Goal: Task Accomplishment & Management: Use online tool/utility

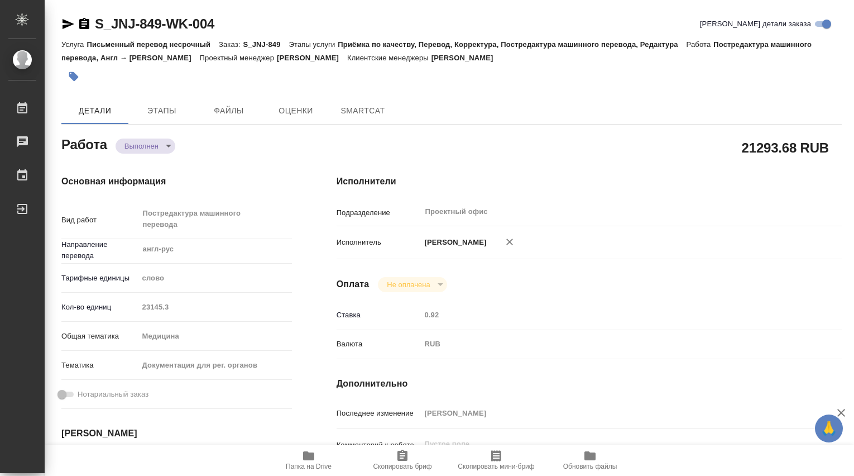
type textarea "x"
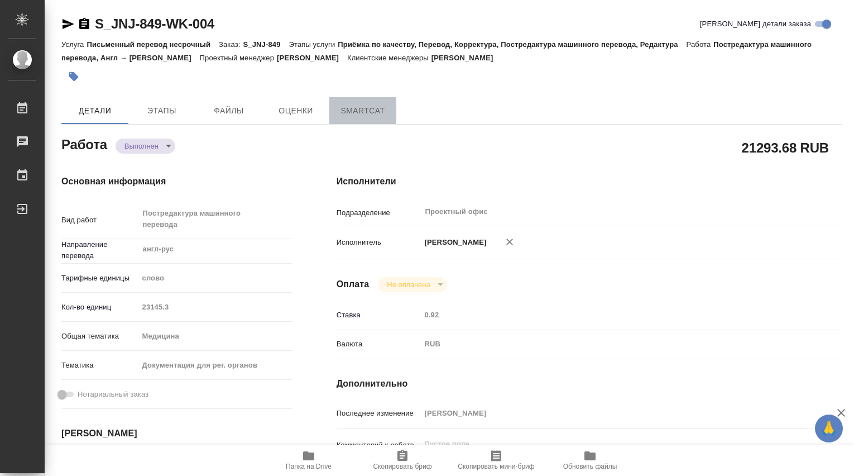
click at [379, 111] on span "SmartCat" at bounding box center [363, 111] width 54 height 14
type textarea "x"
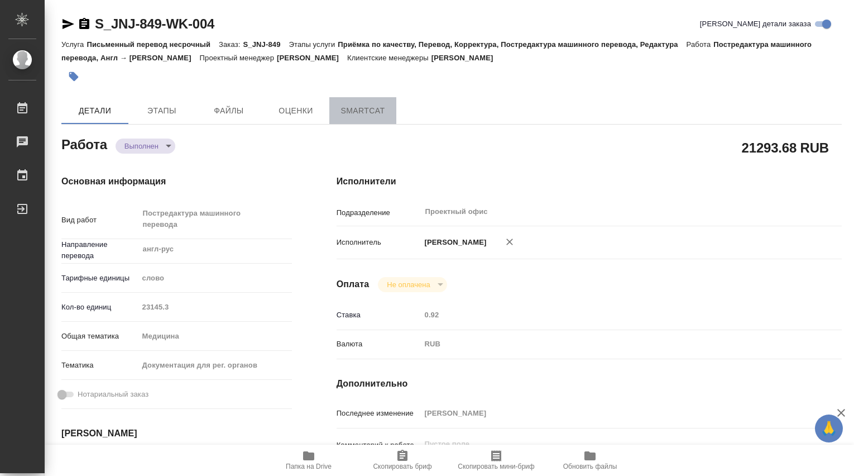
type textarea "x"
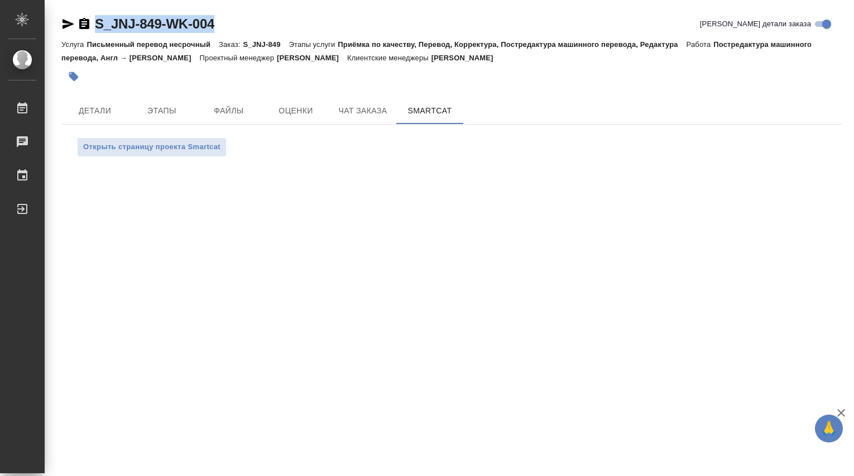
drag, startPoint x: 221, startPoint y: 20, endPoint x: 71, endPoint y: 20, distance: 149.7
click at [71, 20] on div "S_JNJ-849-WK-004 Кратко детали заказа" at bounding box center [451, 24] width 781 height 18
copy link "S_JNJ-849-WK-004"
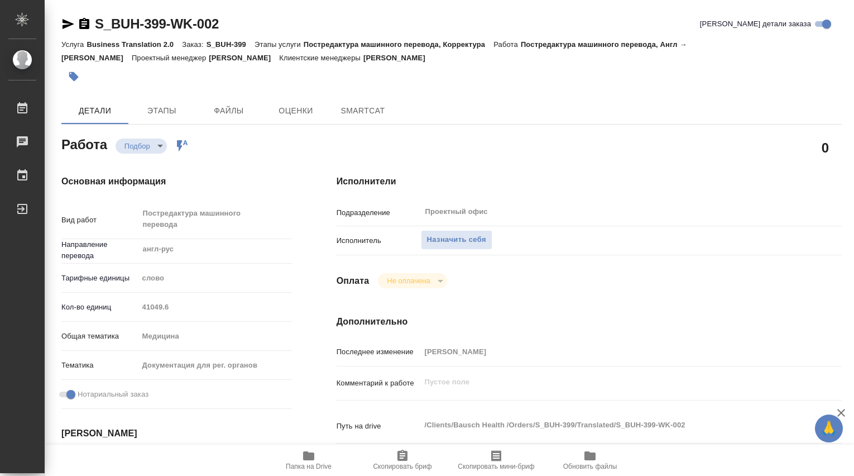
type textarea "x"
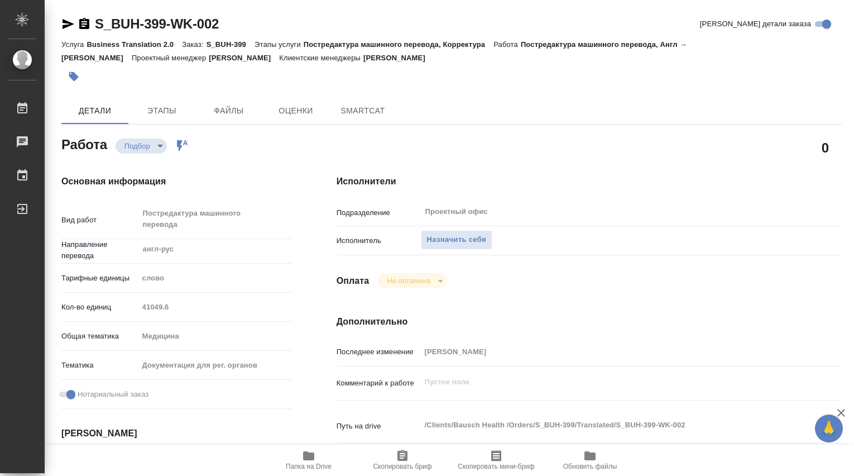
type textarea "x"
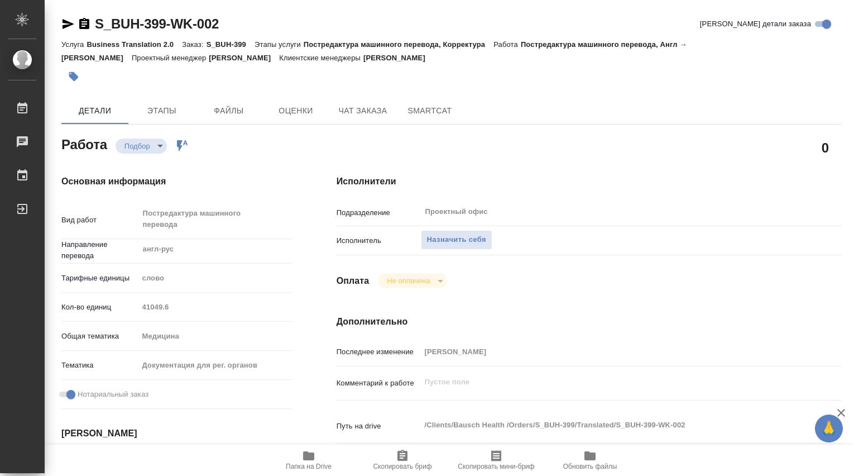
type textarea "x"
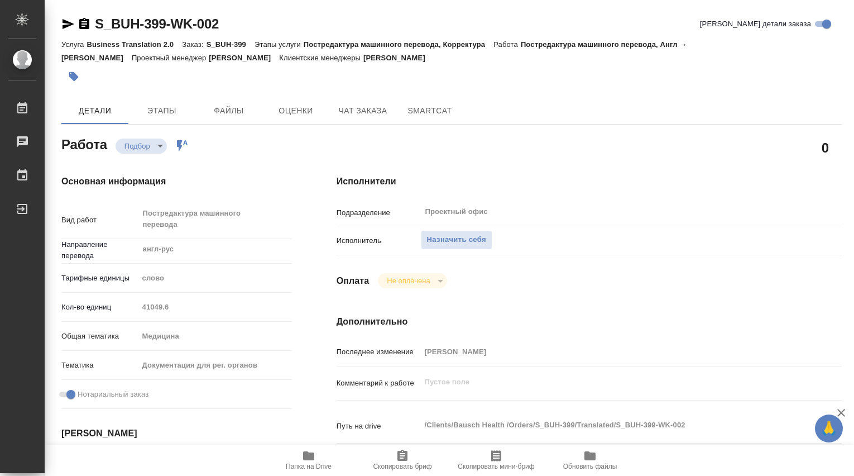
scroll to position [186, 0]
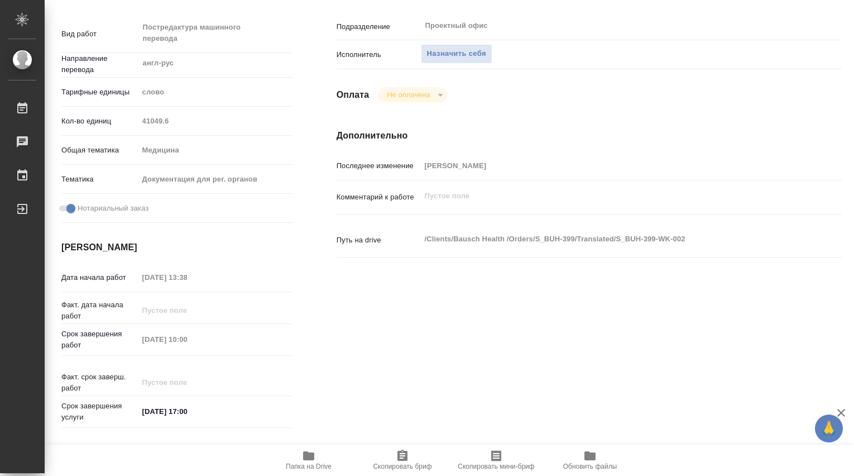
type textarea "x"
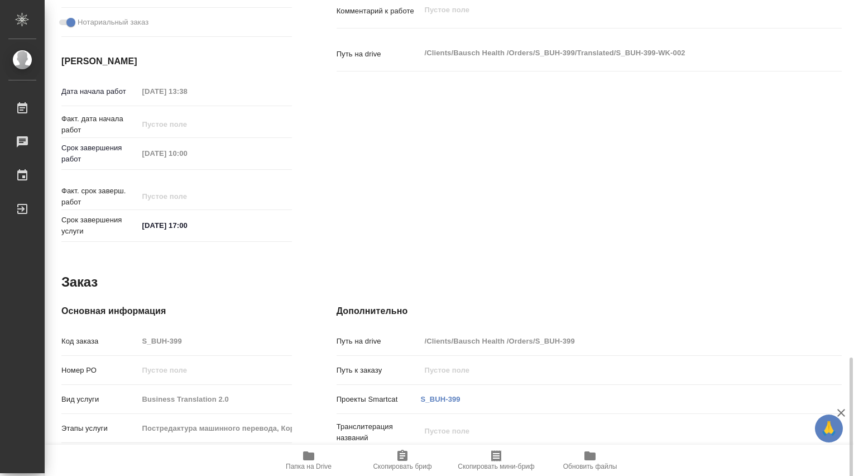
scroll to position [488, 0]
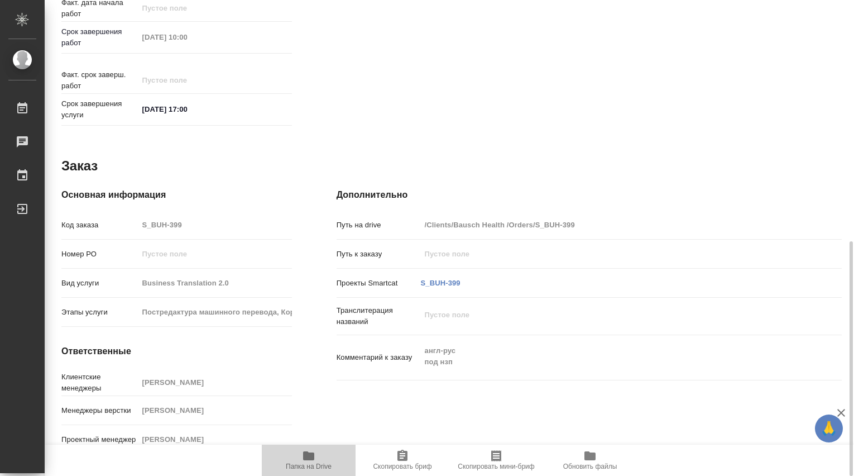
click at [313, 456] on icon "button" at bounding box center [308, 455] width 11 height 9
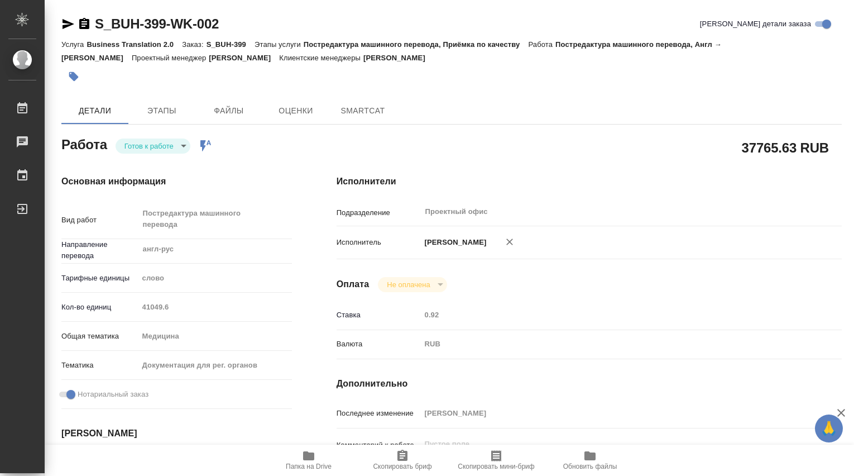
type textarea "x"
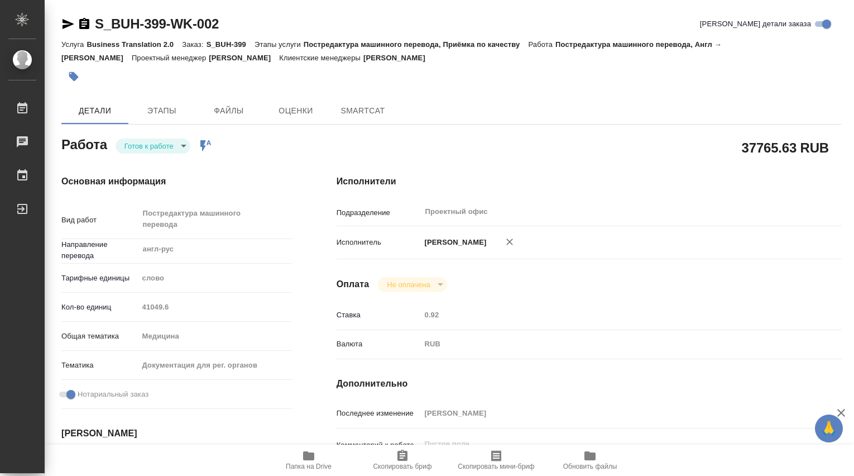
type textarea "x"
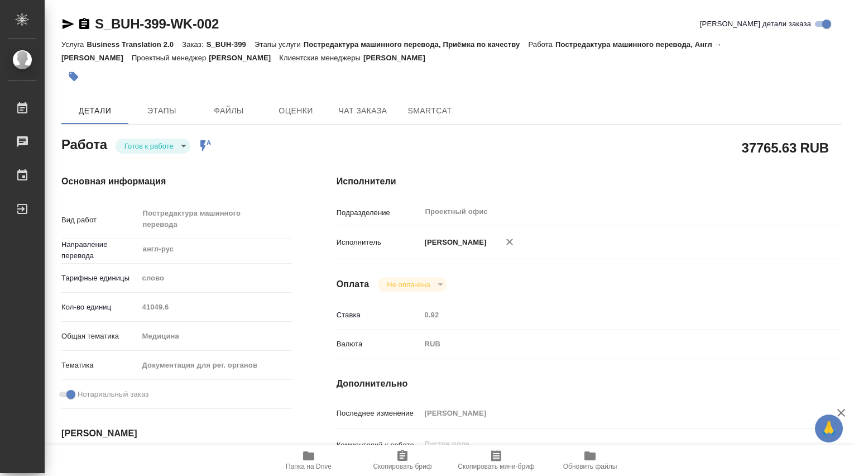
type textarea "x"
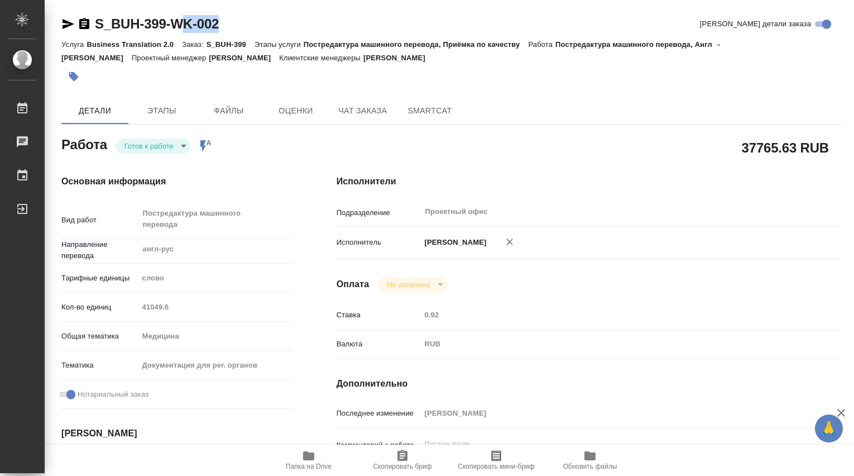
type textarea "x"
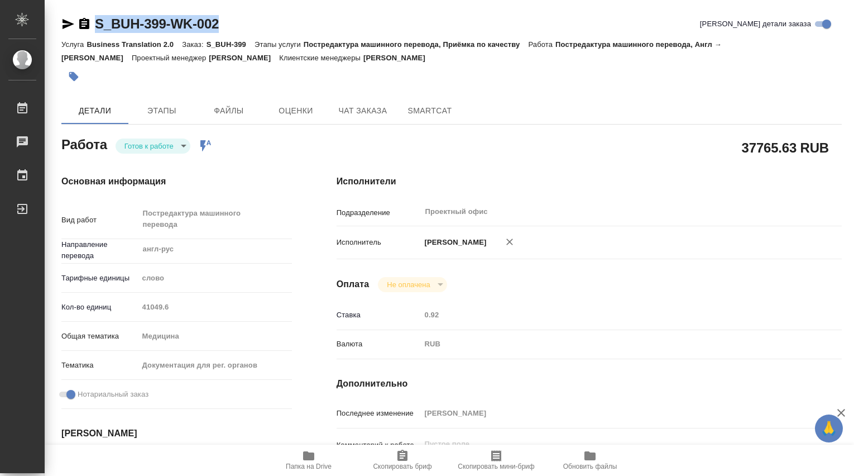
drag, startPoint x: 229, startPoint y: 32, endPoint x: 84, endPoint y: 26, distance: 145.3
click at [84, 26] on div "S_BUH-399-WK-002 Кратко детали заказа" at bounding box center [451, 24] width 781 height 18
copy link "S_BUH-399-WK-002"
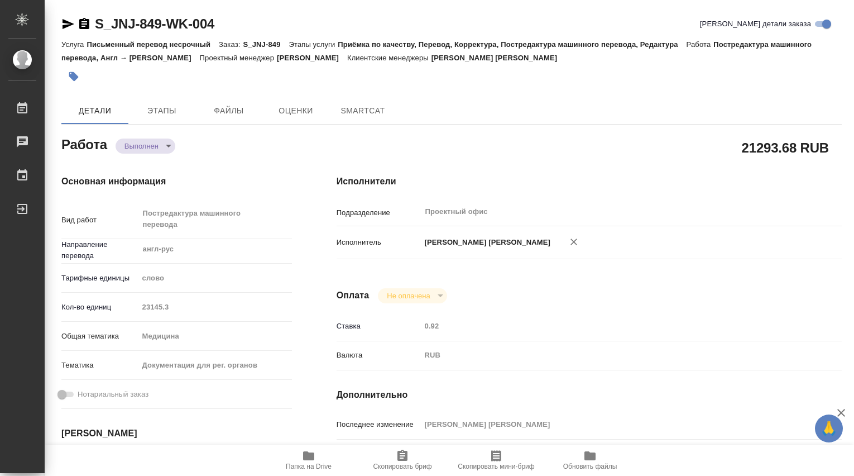
type textarea "x"
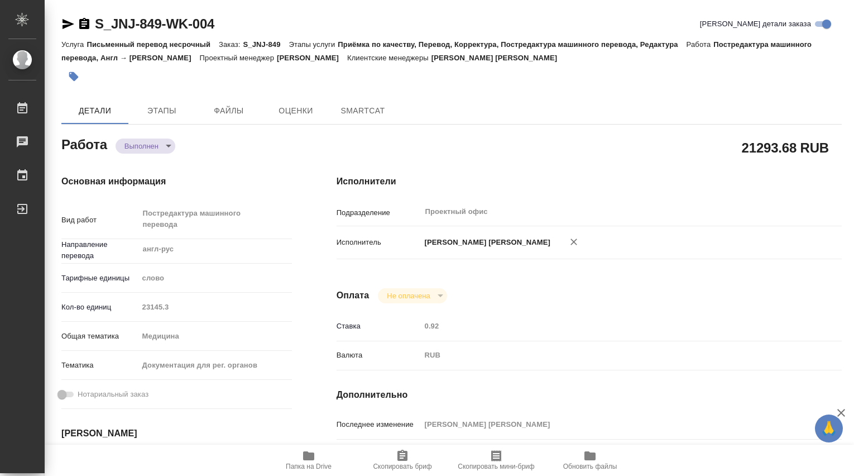
type textarea "x"
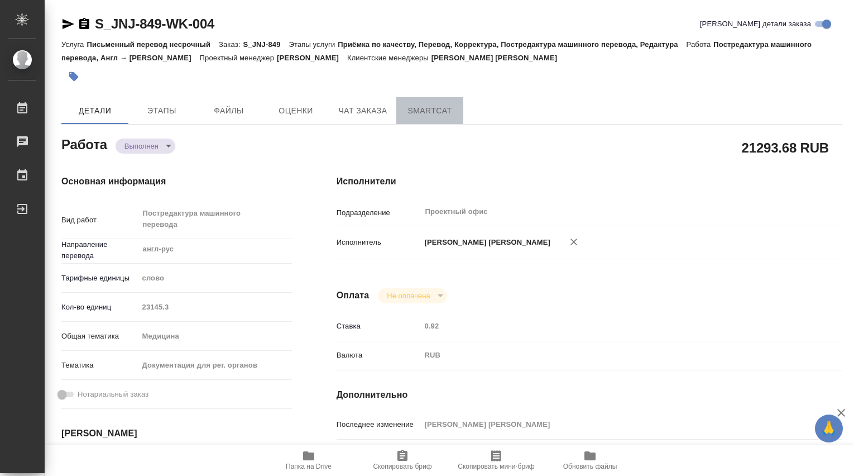
click at [426, 112] on span "SmartCat" at bounding box center [430, 111] width 54 height 14
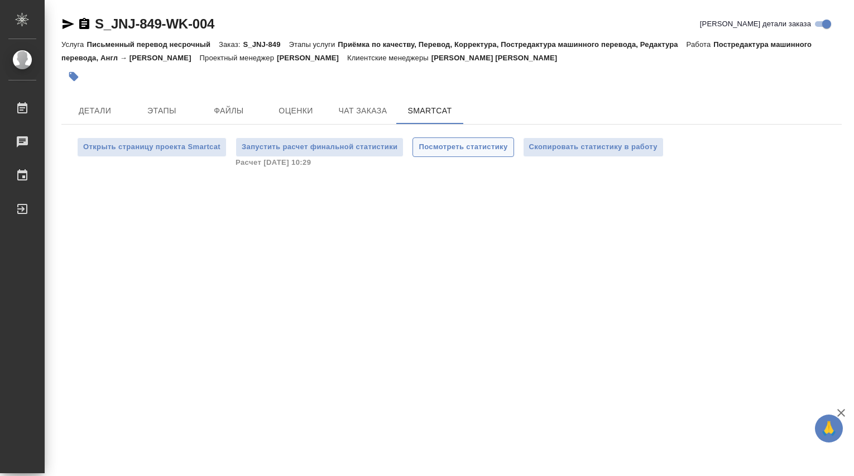
click at [452, 145] on span "Посмотреть статистику" at bounding box center [463, 147] width 89 height 13
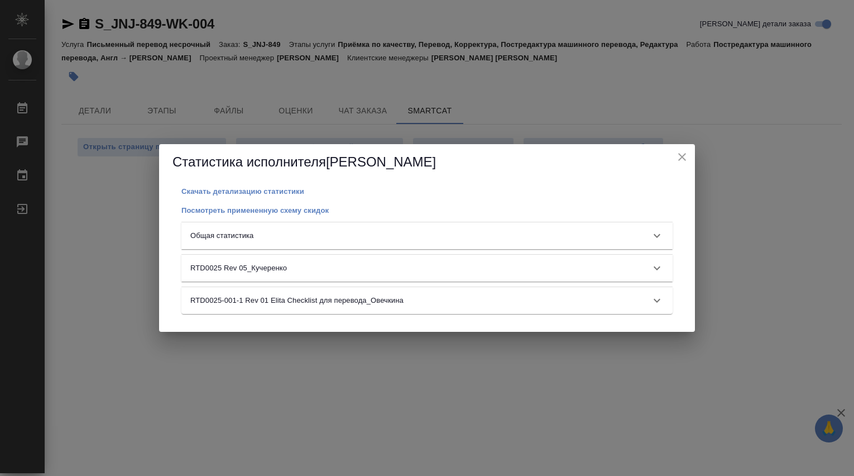
click at [752, 176] on div "Статистика исполнителя Dmitrieva Olga Скачать детализацию статистики Посмотреть…" at bounding box center [427, 238] width 854 height 476
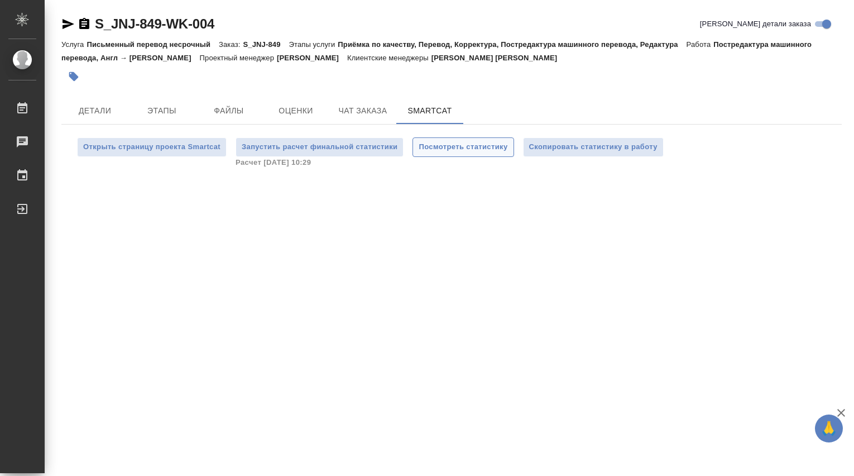
click at [479, 150] on span "Посмотреть статистику" at bounding box center [463, 147] width 89 height 13
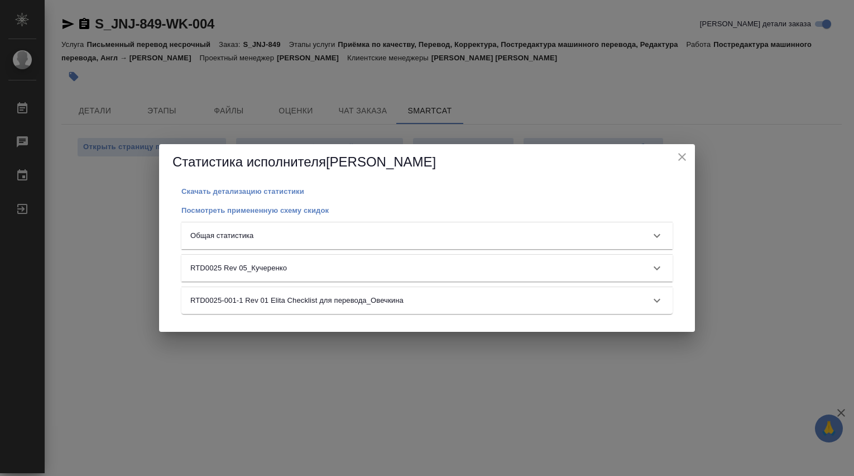
click at [658, 234] on icon at bounding box center [657, 235] width 13 height 13
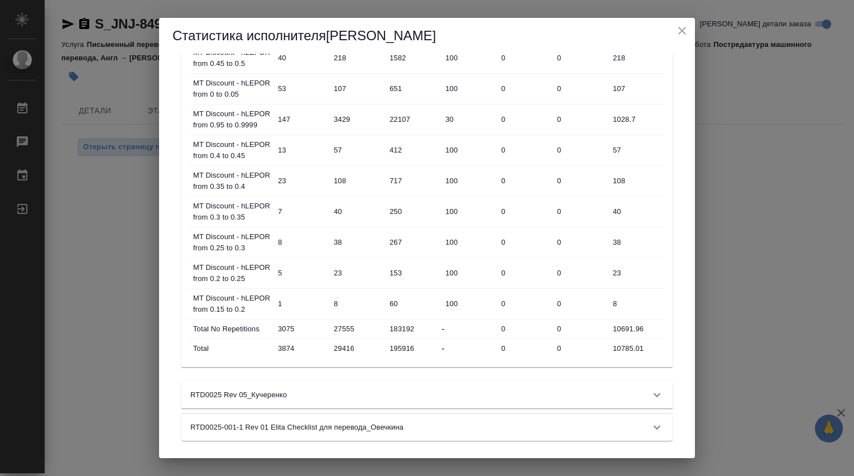
scroll to position [633, 0]
drag, startPoint x: 614, startPoint y: 346, endPoint x: 657, endPoint y: 345, distance: 43.6
click at [657, 345] on input "10785.01" at bounding box center [637, 348] width 55 height 16
click at [681, 31] on icon "close" at bounding box center [682, 30] width 13 height 13
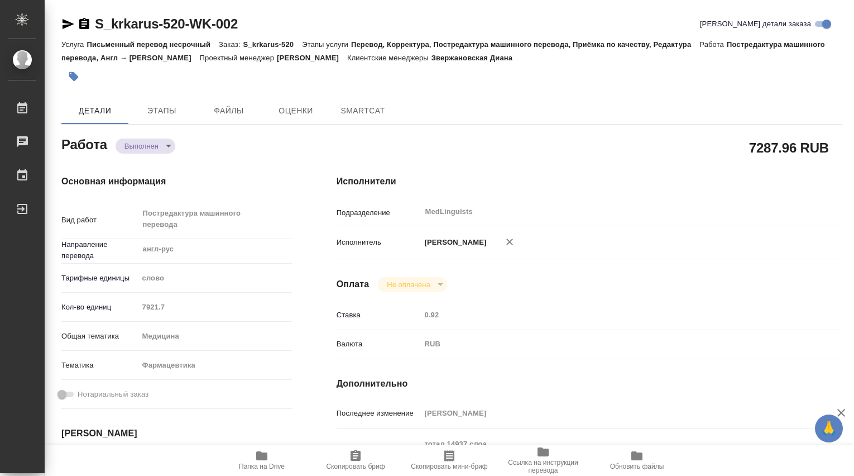
type textarea "x"
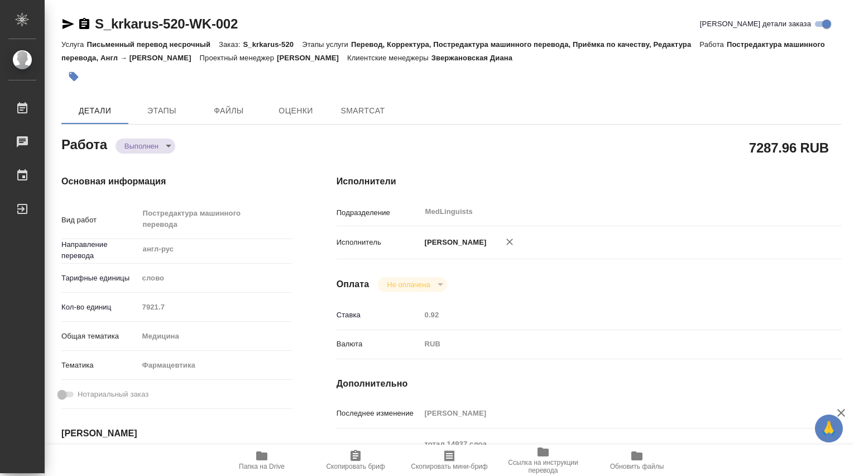
type textarea "x"
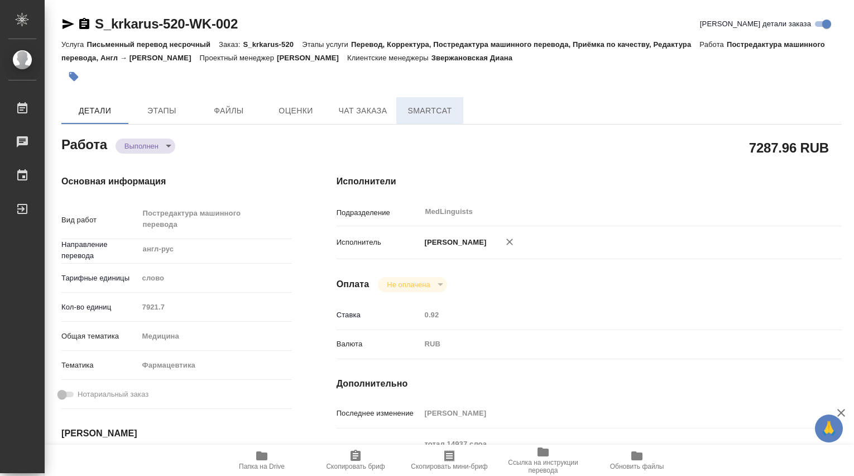
type textarea "x"
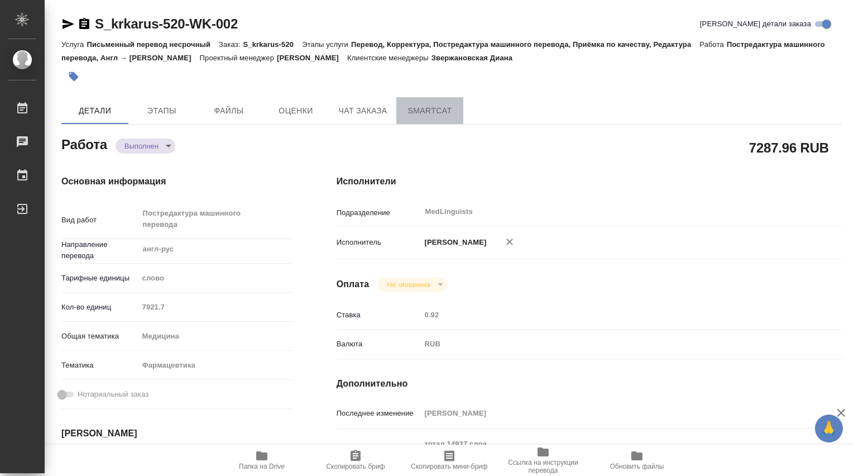
click at [437, 108] on span "SmartCat" at bounding box center [430, 111] width 54 height 14
